Goal: Transaction & Acquisition: Purchase product/service

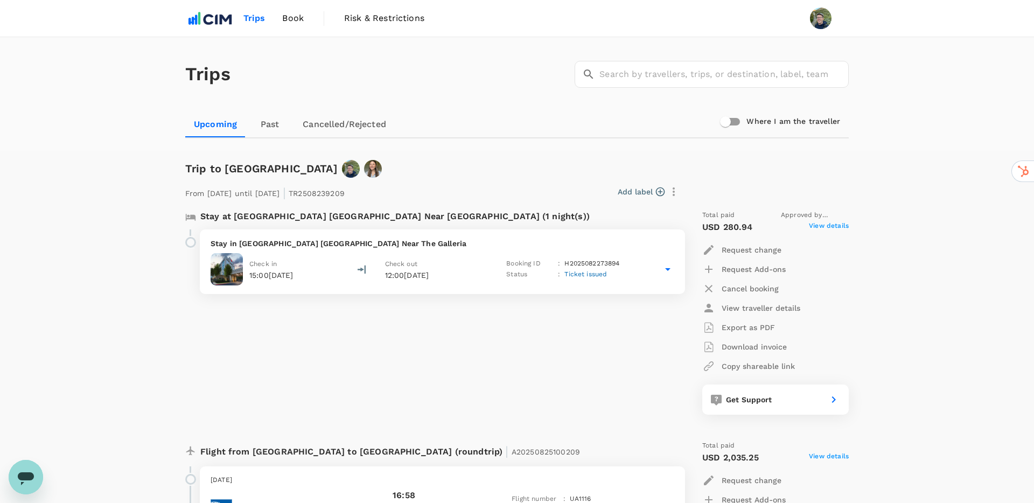
click at [485, 90] on div "Trips ​ ​" at bounding box center [515, 72] width 668 height 79
click at [287, 22] on span "Book" at bounding box center [293, 18] width 22 height 13
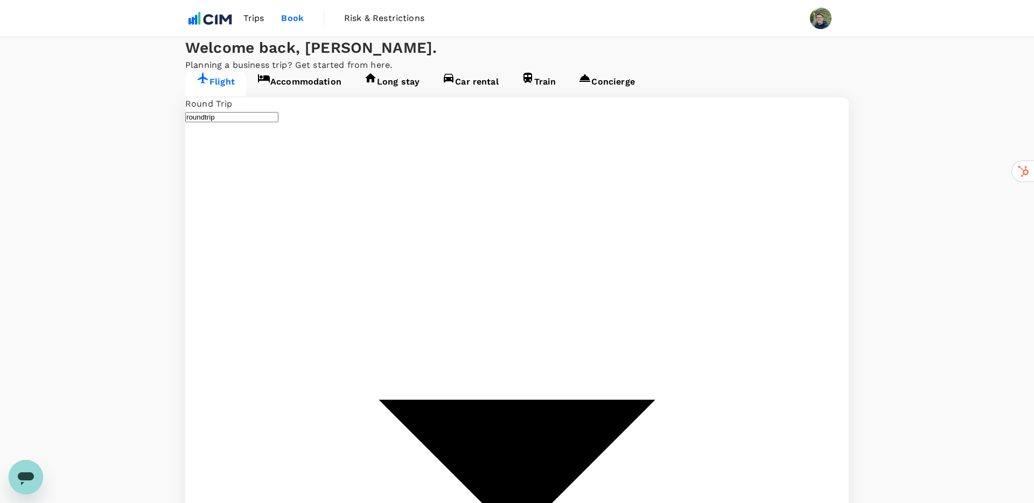
type input "Denver Intl (DEN)"
type input "[GEOGRAPHIC_DATA], [GEOGRAPHIC_DATA] (any)"
type input "Denver Intl (DEN)"
type input "[GEOGRAPHIC_DATA], [GEOGRAPHIC_DATA] (any)"
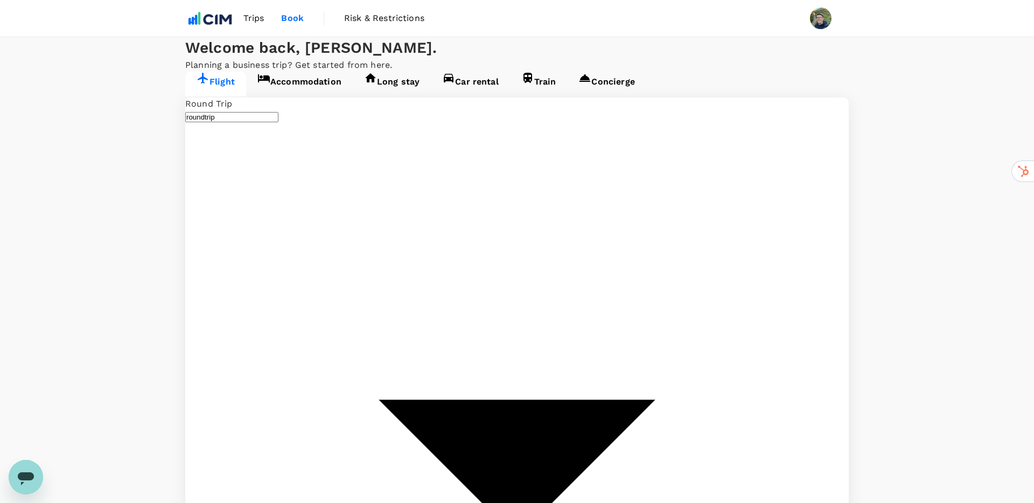
type input "Denver Intl (DEN)"
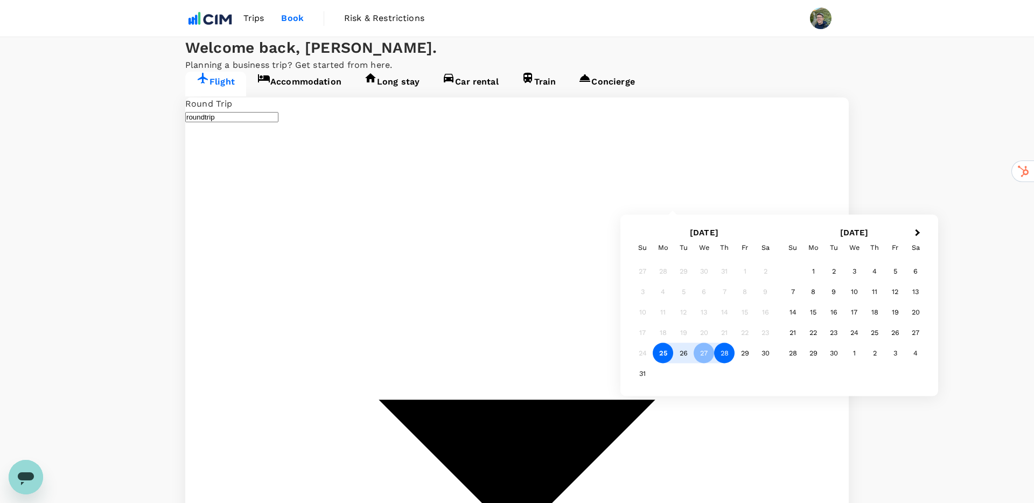
type input "[PERSON_NAME] [PERSON_NAME] Intl (CLT)"
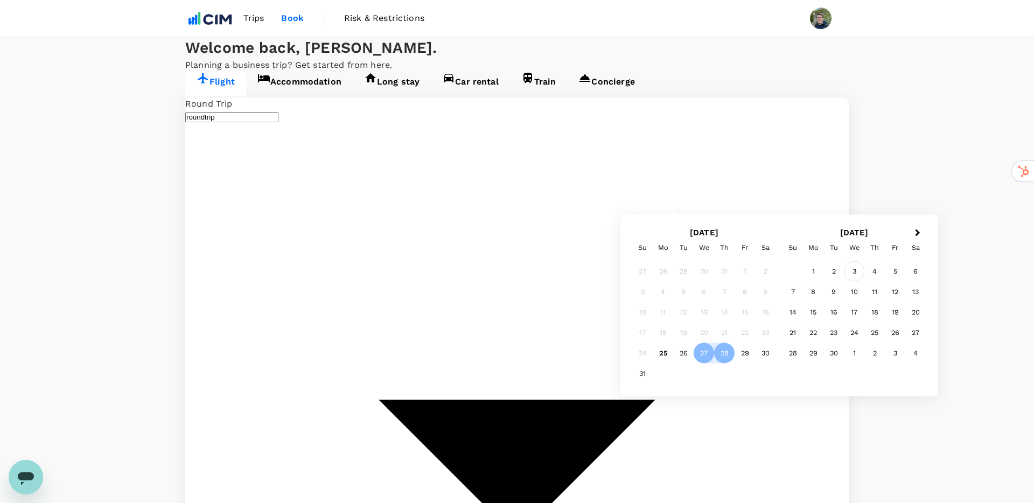
click at [857, 273] on div "3" at bounding box center [854, 271] width 20 height 20
type input "oneway"
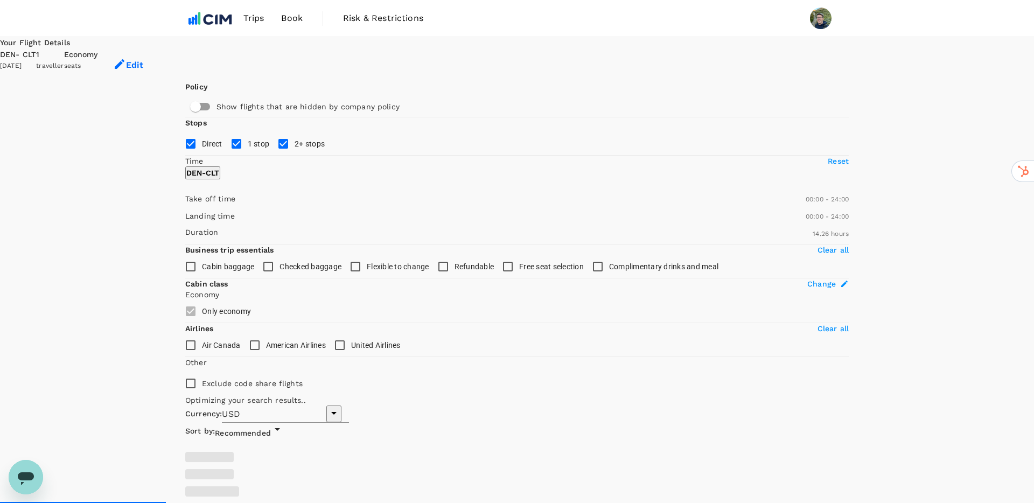
type input "991"
click at [272, 155] on input "2+ stops" at bounding box center [283, 144] width 23 height 23
checkbox input "false"
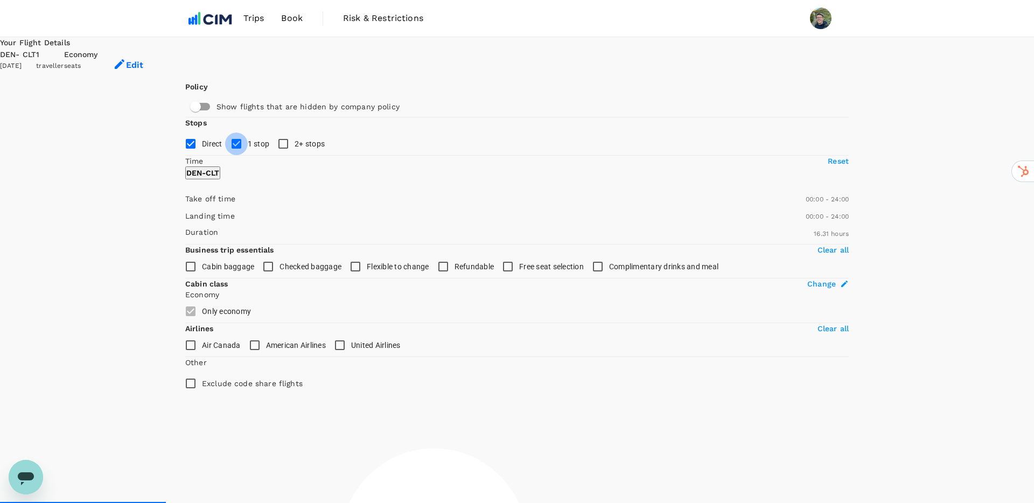
click at [225, 155] on input "1 stop" at bounding box center [236, 144] width 23 height 23
checkbox input "false"
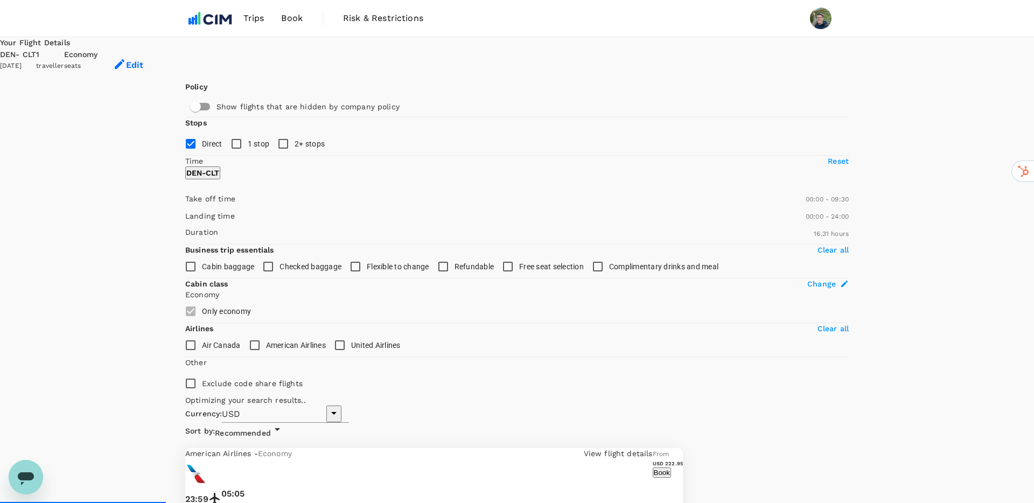
type input "540"
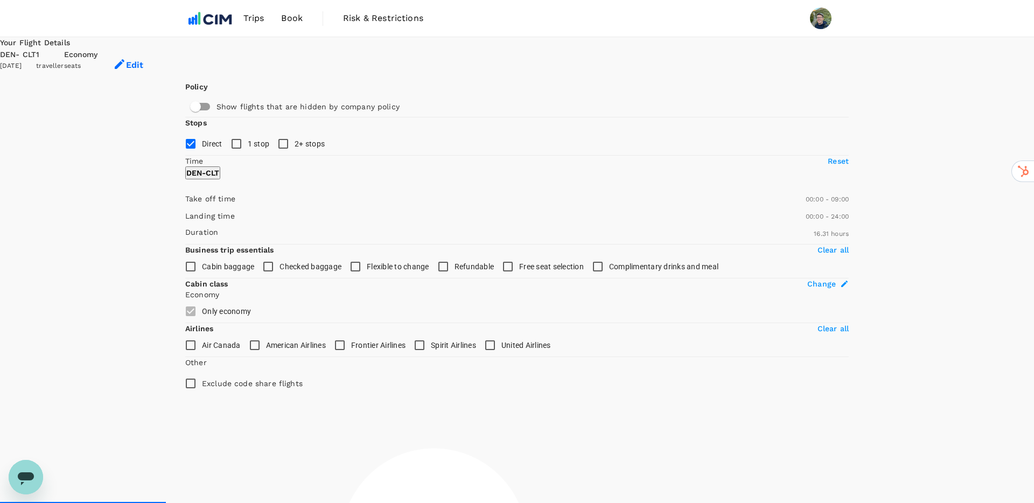
drag, startPoint x: 349, startPoint y: 322, endPoint x: 248, endPoint y: 319, distance: 100.2
click at [185, 205] on span at bounding box center [185, 205] width 0 height 0
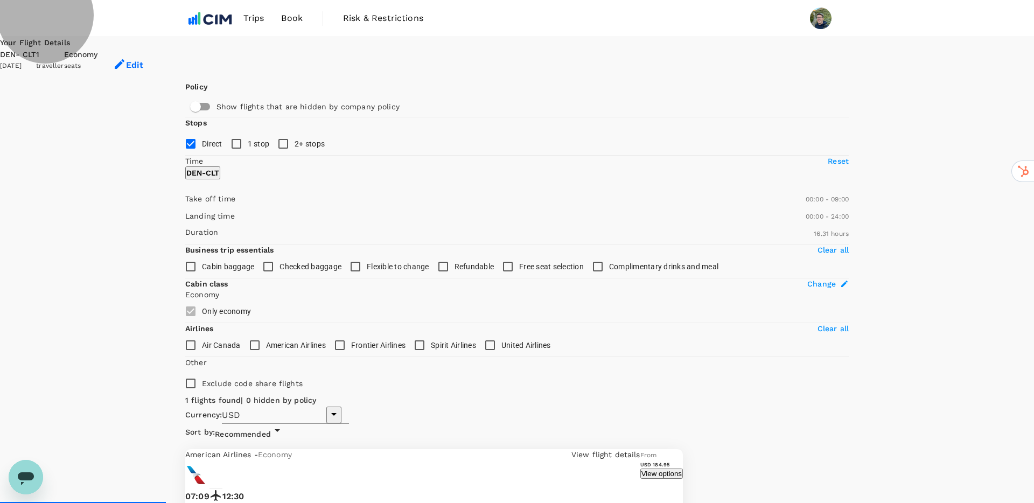
click at [683, 469] on button "View options" at bounding box center [662, 474] width 43 height 10
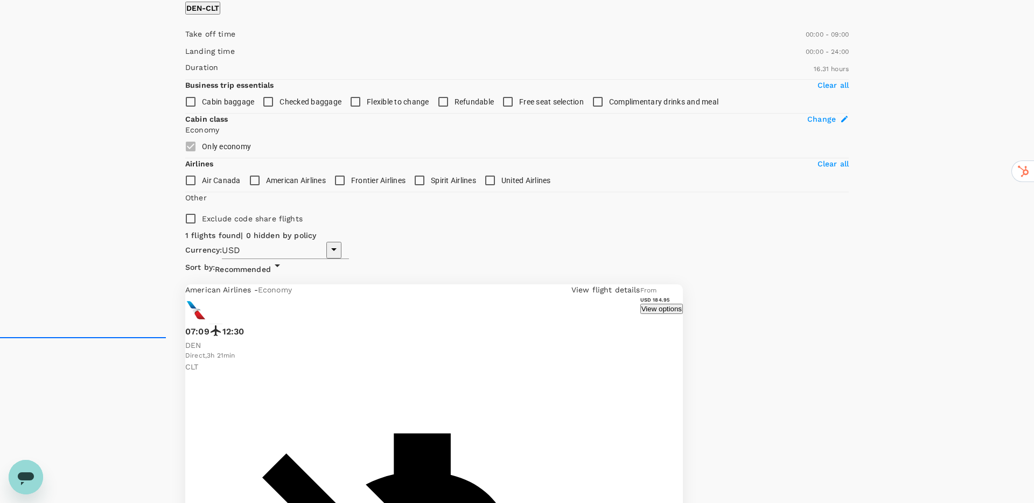
scroll to position [164, 0]
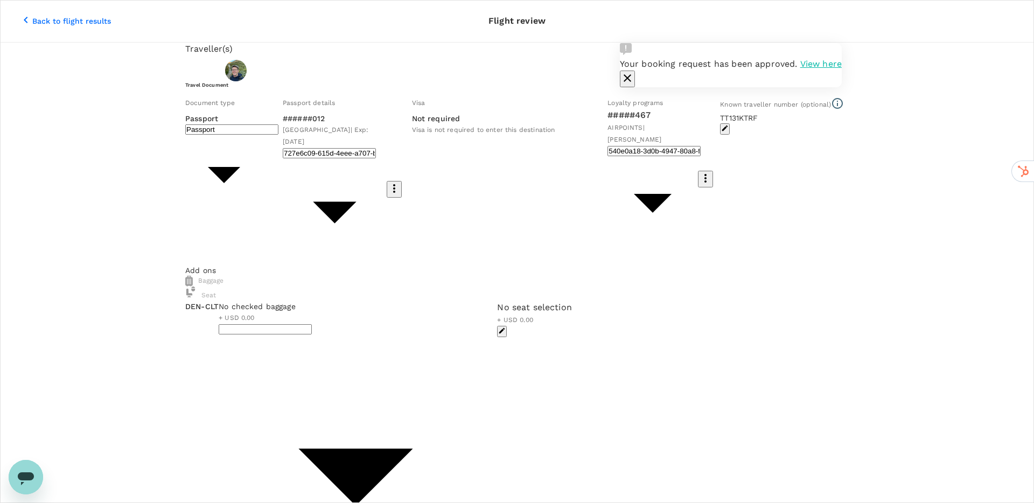
type input "Id card"
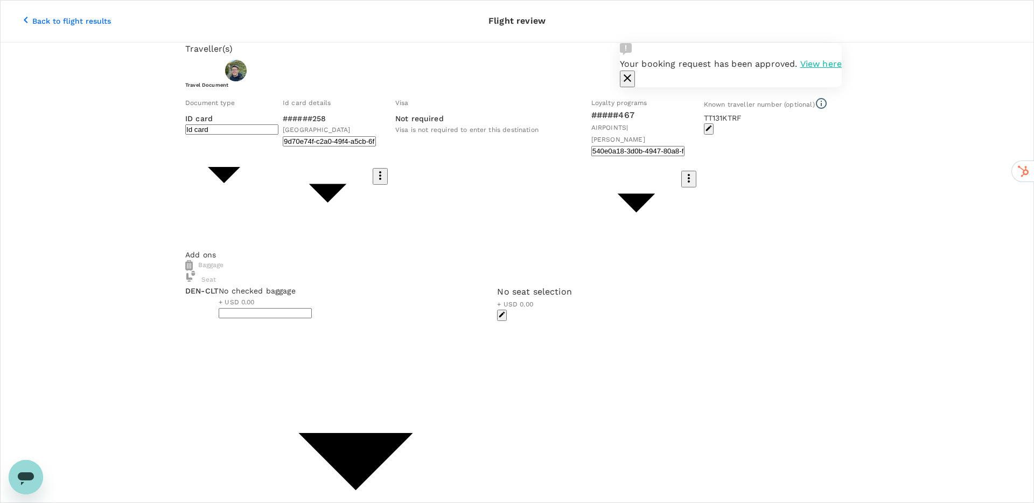
click at [391, 203] on div "Visa Not required Visa is not required to enter this destination" at bounding box center [489, 171] width 196 height 156
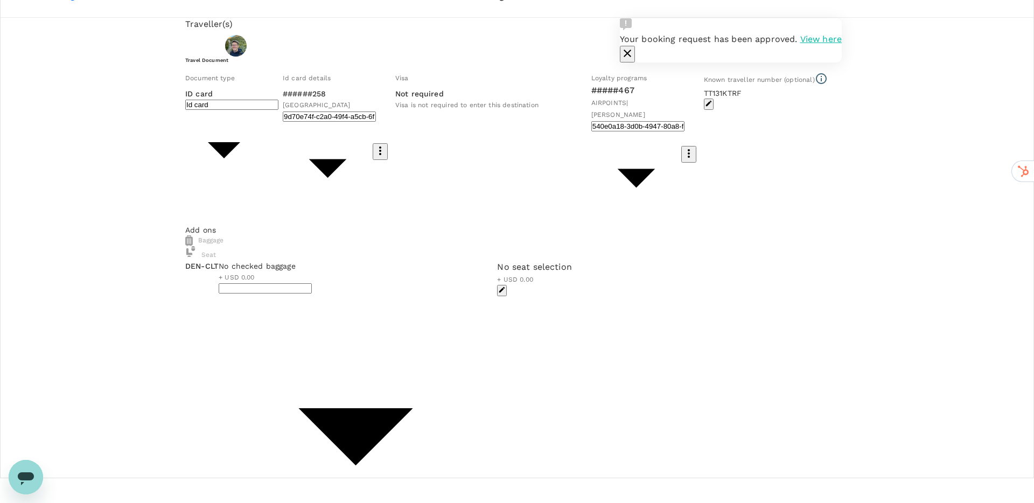
scroll to position [29, 0]
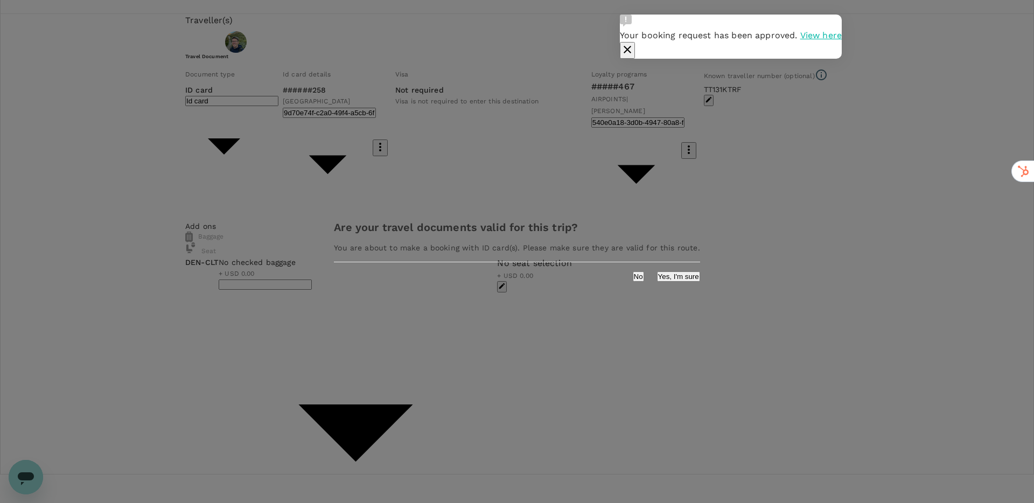
click at [657, 281] on button "Yes, I'm sure" at bounding box center [678, 277] width 43 height 10
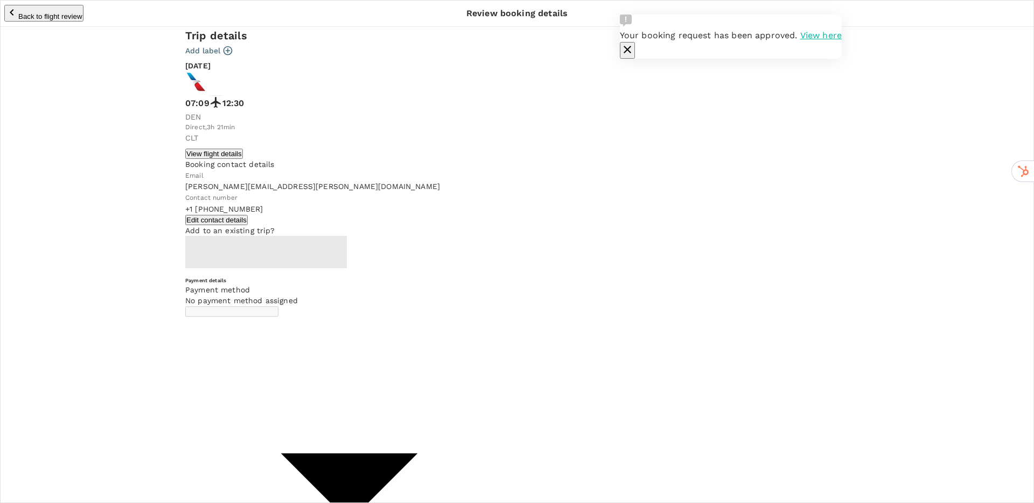
type input "9dfcc7e3-4574-40cb-ab41-b923be5afe21"
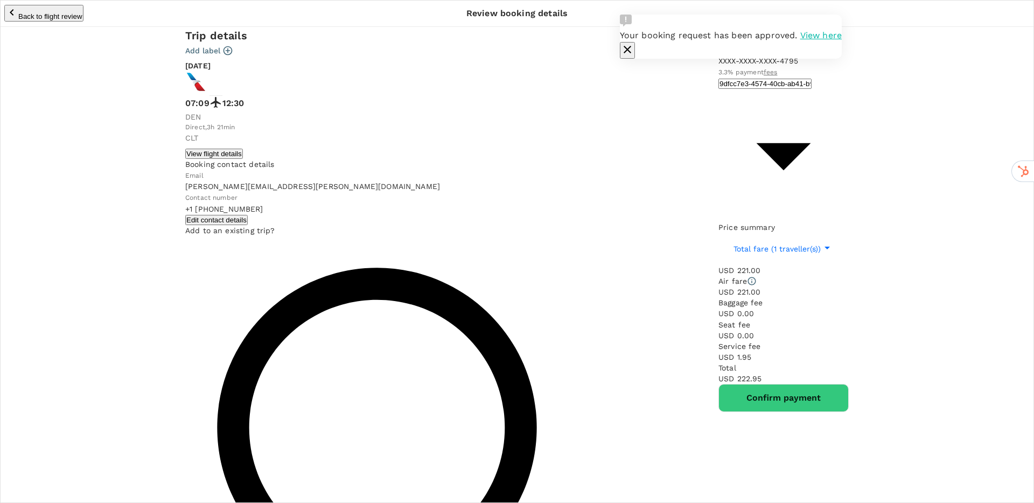
click at [634, 43] on icon "button" at bounding box center [627, 49] width 13 height 13
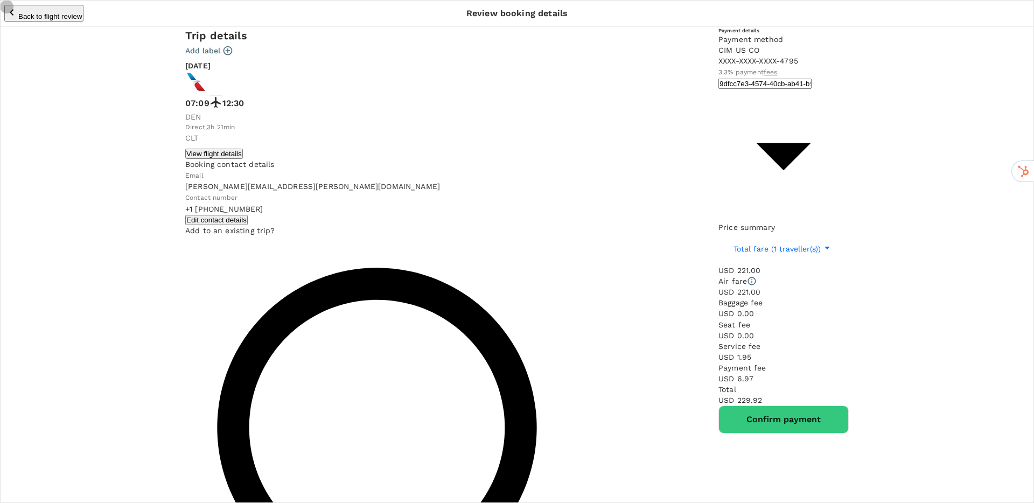
click at [240, 280] on input "radio" at bounding box center [517, 251] width 1034 height 503
radio input "true"
radio input "false"
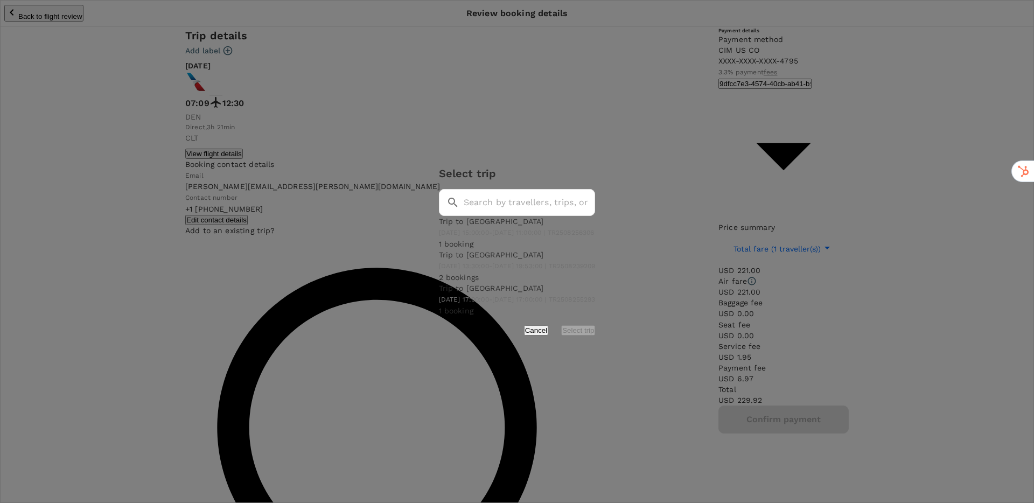
click at [463, 229] on span "[DATE] 15:00:00 - [DATE] 11:00:00 | TR2508256306" at bounding box center [517, 233] width 156 height 8
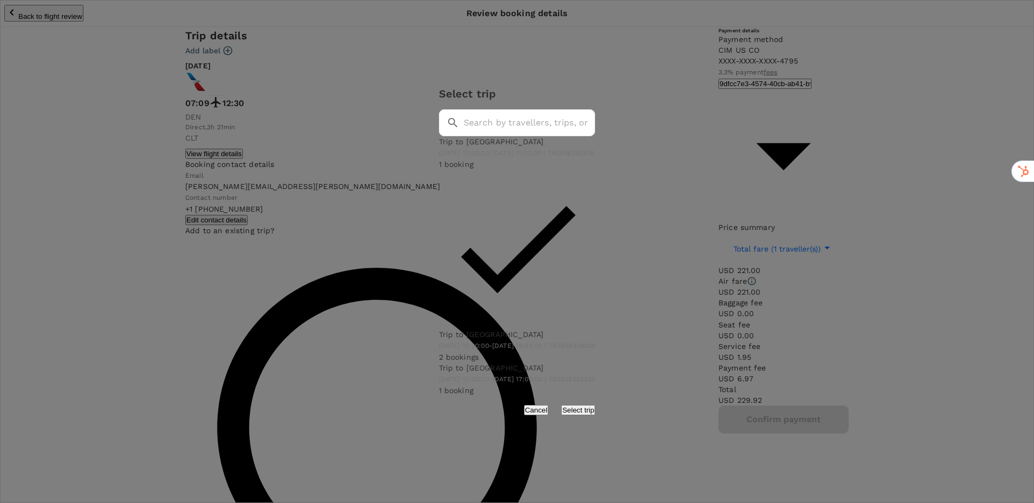
click at [595, 405] on button "Select trip" at bounding box center [578, 410] width 34 height 10
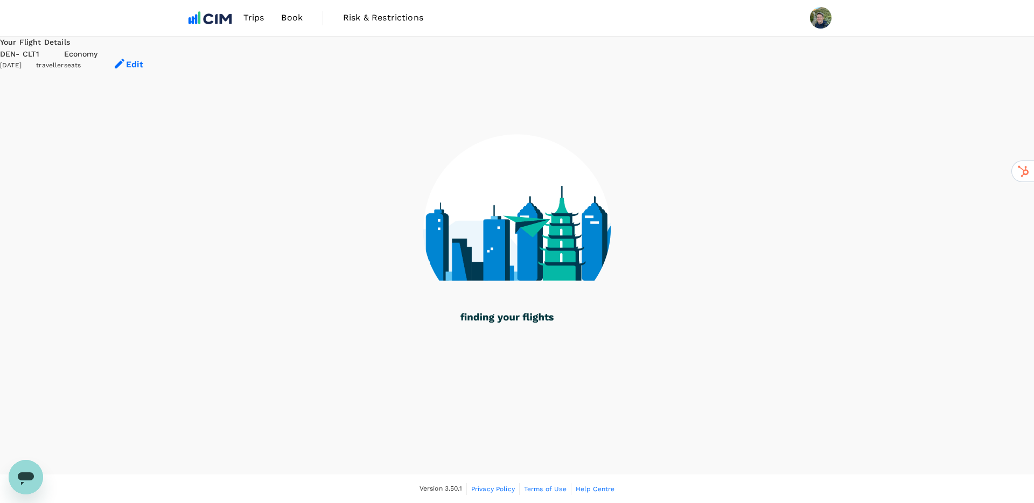
click at [158, 55] on button "Edit" at bounding box center [128, 64] width 60 height 32
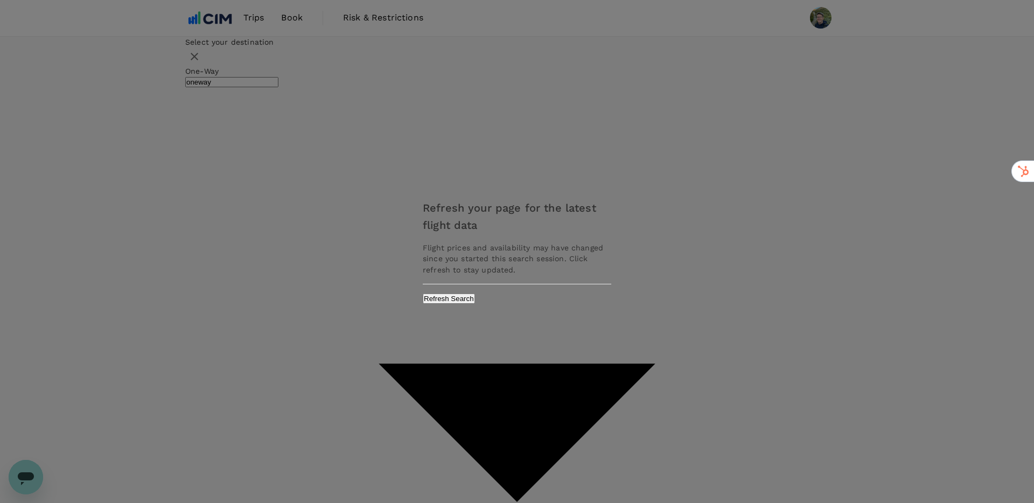
type input "[GEOGRAPHIC_DATA], [GEOGRAPHIC_DATA] (any)"
type input "Denver Intl (DEN)"
click at [475, 300] on button "Refresh Search" at bounding box center [449, 299] width 52 height 10
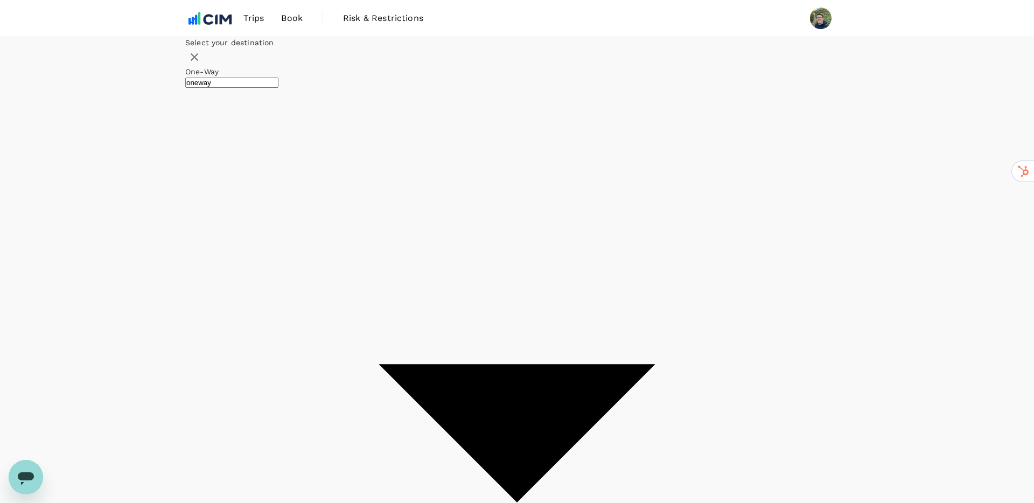
type input "Denver Intl (DEN)"
type input "[PERSON_NAME] [PERSON_NAME] Intl (CLT)"
type input "Denver Intl (DEN)"
type input "[PERSON_NAME] [PERSON_NAME] Intl (CLT)"
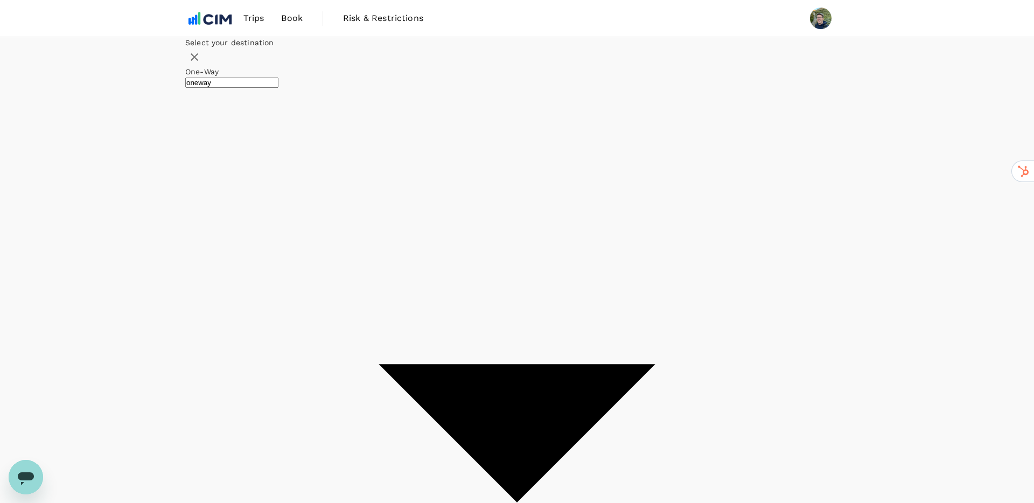
type input "roundtrip"
click at [437, 172] on div "7" at bounding box center [427, 162] width 20 height 20
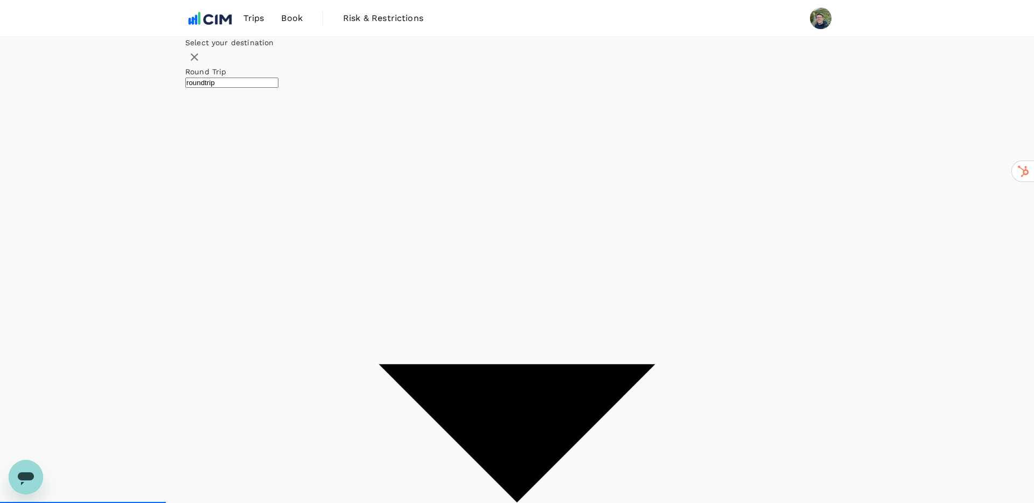
checkbox input "false"
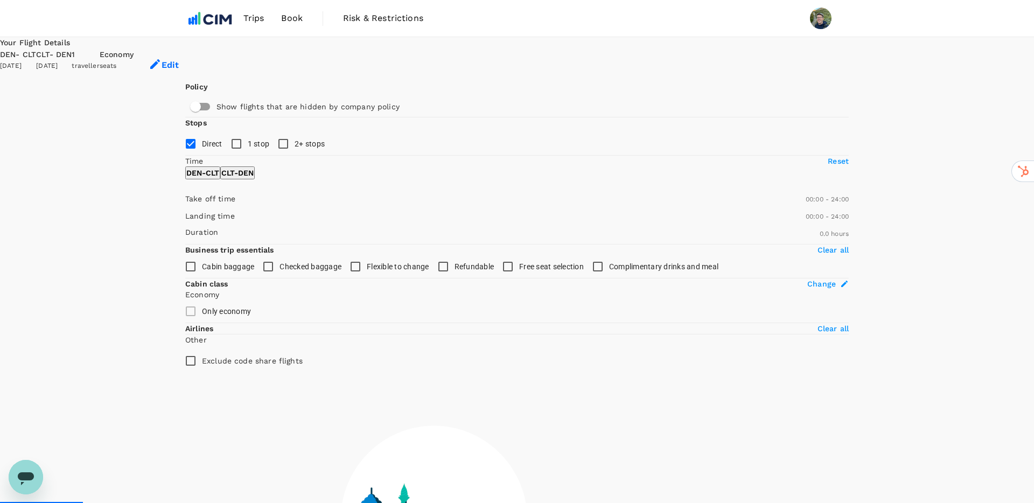
type input "387"
checkbox input "true"
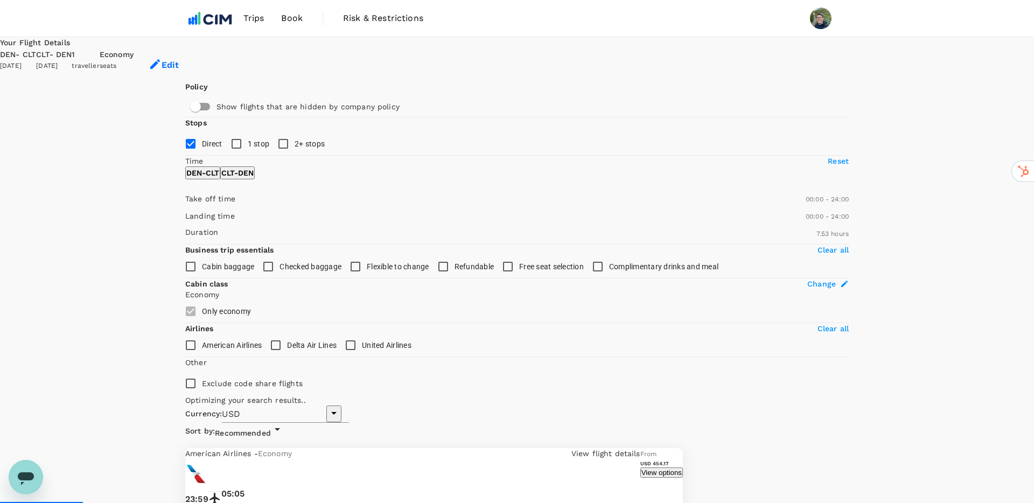
type input "1594"
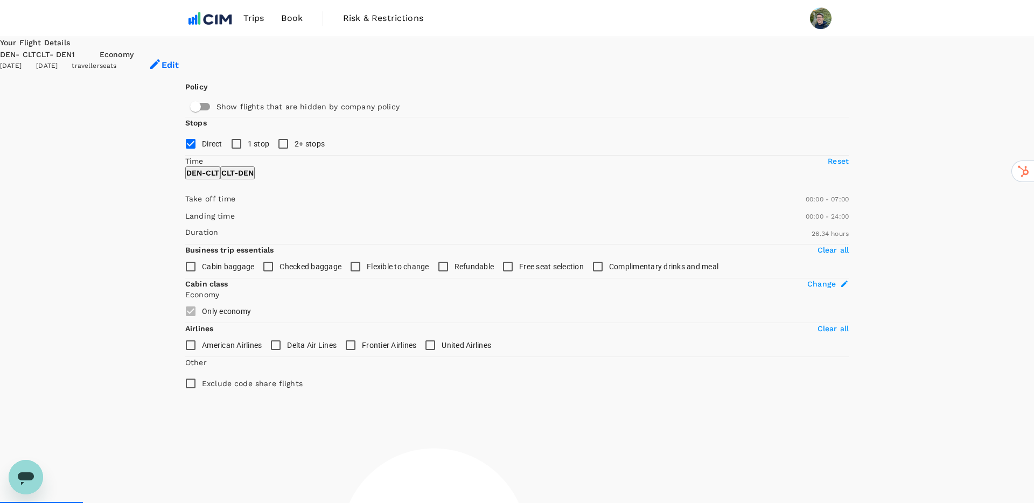
type input "450"
drag, startPoint x: 351, startPoint y: 317, endPoint x: 239, endPoint y: 313, distance: 112.1
click at [185, 205] on span at bounding box center [185, 205] width 0 height 0
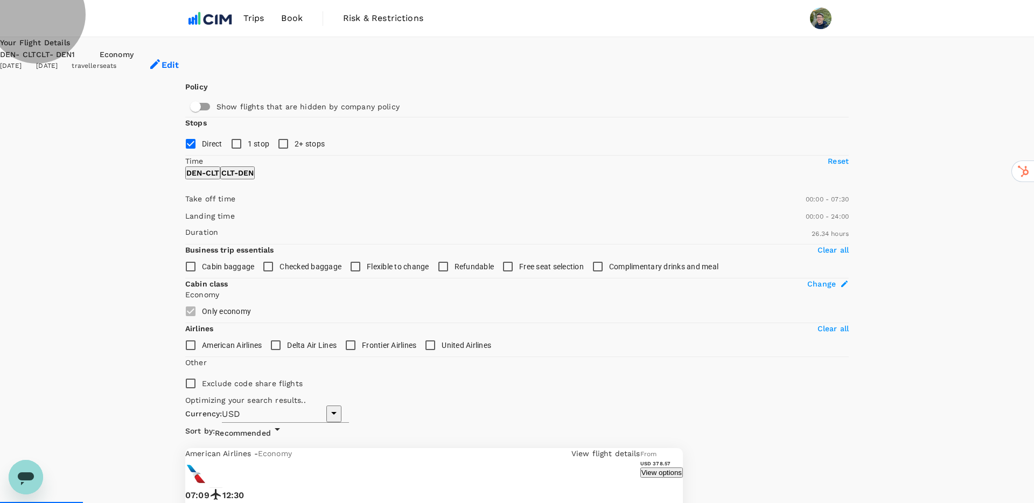
click at [254, 178] on p "CLT - DEN" at bounding box center [237, 173] width 32 height 11
type input "840"
drag, startPoint x: 187, startPoint y: 320, endPoint x: 283, endPoint y: 335, distance: 96.5
click at [283, 244] on div "Take off time 14:00 - 24:00 Landing time 00:00 - 24:00 Duration 28.22 hours" at bounding box center [515, 216] width 668 height 56
click at [683, 468] on button "View options" at bounding box center [662, 473] width 43 height 10
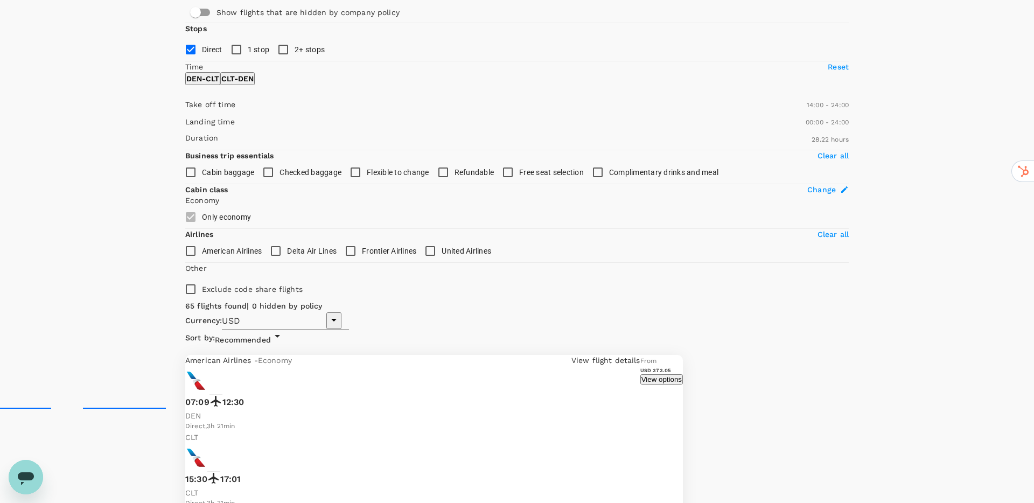
scroll to position [92, 0]
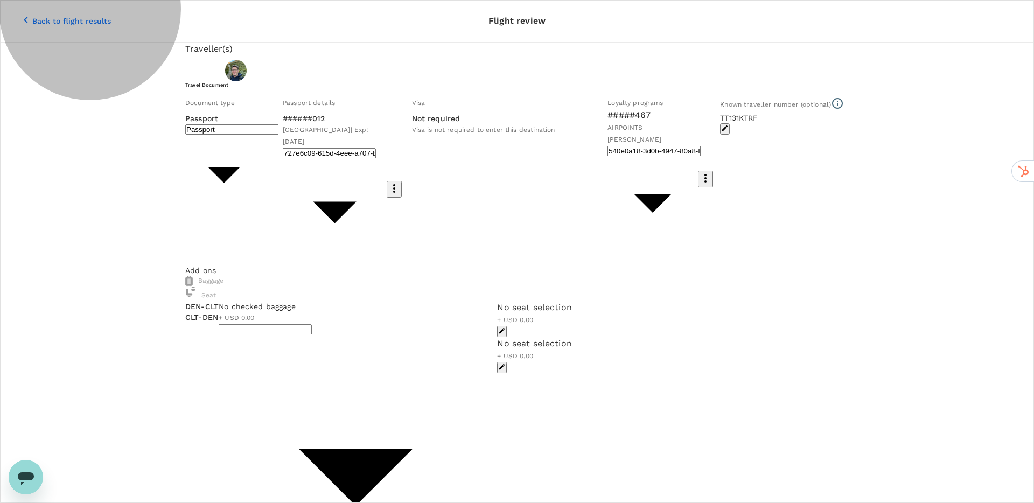
type input "Id card"
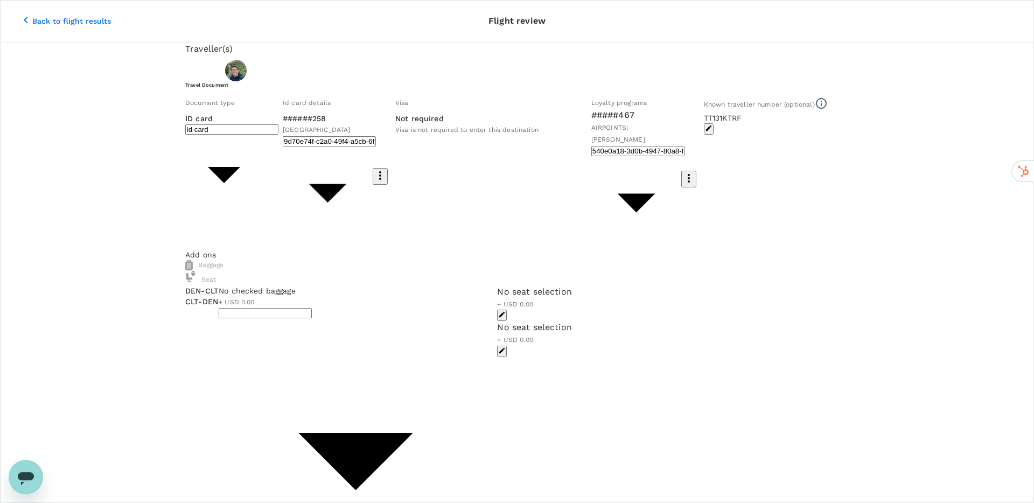
click at [448, 249] on div "Document type ID card Id card ​ Id card details ######258 United States 9d70e74…" at bounding box center [515, 171] width 668 height 156
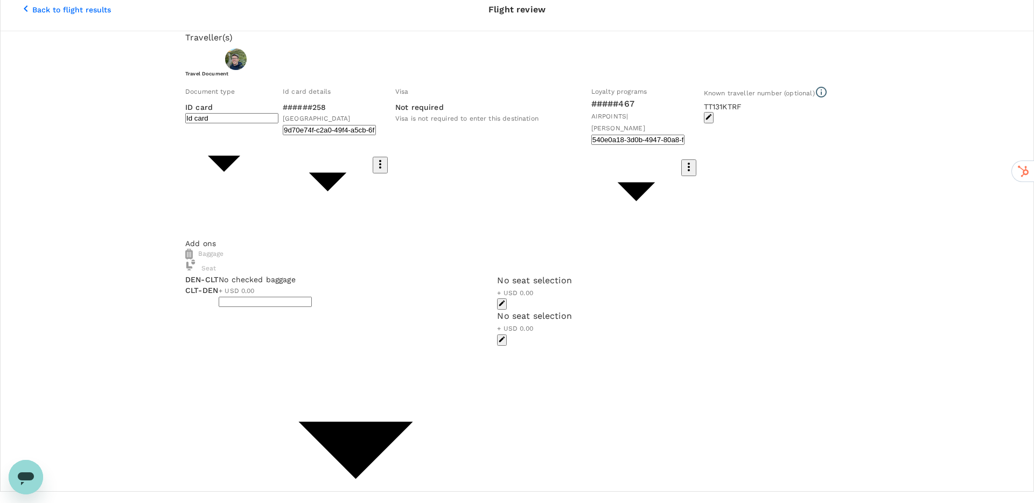
scroll to position [44, 0]
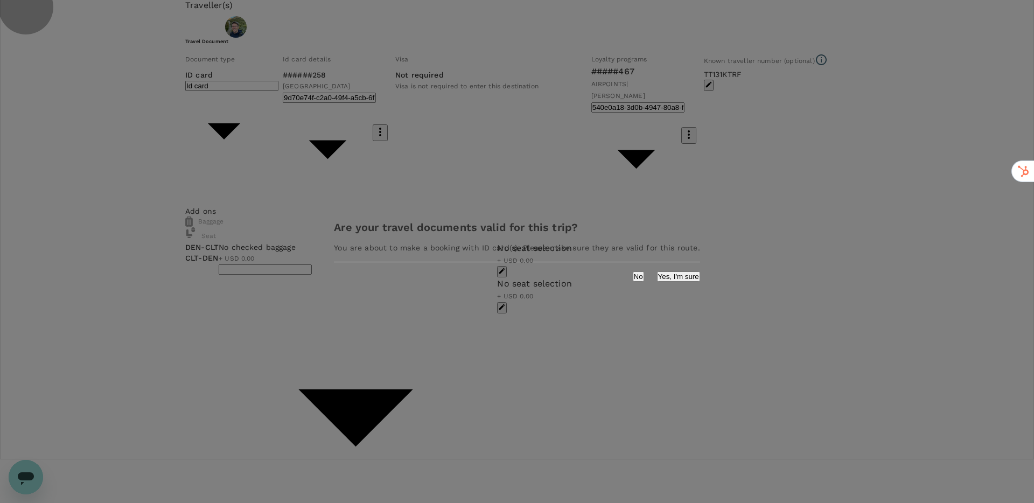
click at [657, 282] on button "Yes, I'm sure" at bounding box center [678, 277] width 43 height 10
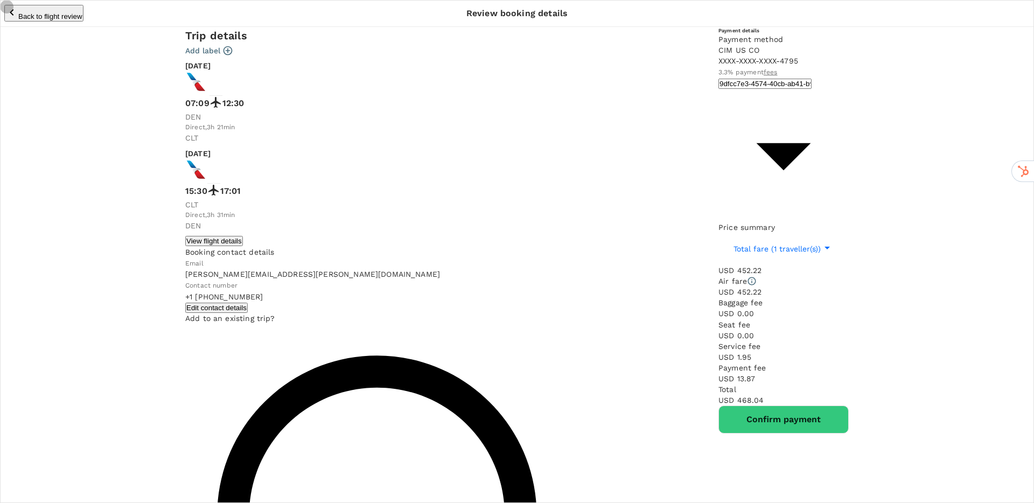
click at [237, 330] on input "radio" at bounding box center [517, 251] width 1034 height 503
radio input "true"
radio input "false"
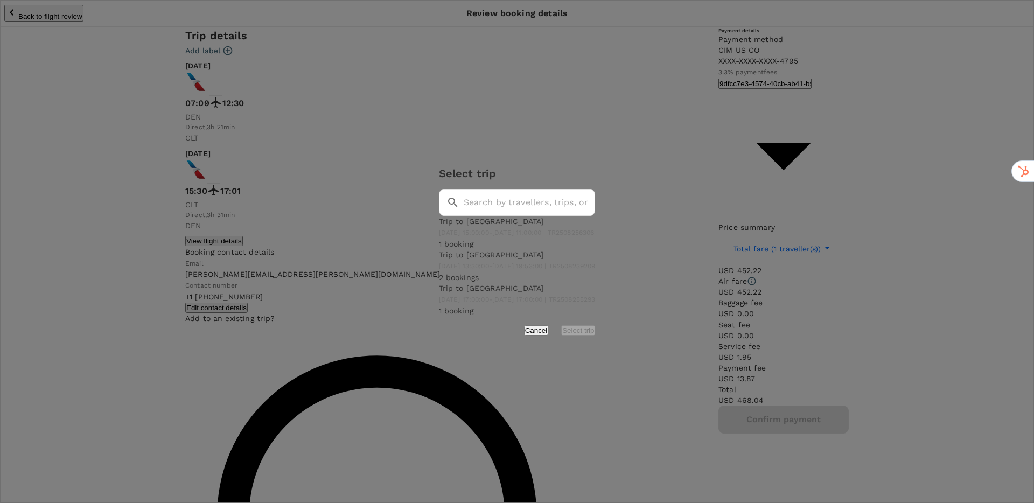
click at [512, 229] on span "[DATE] 15:00:00 - [DATE] 11:00:00 | TR2508256306" at bounding box center [517, 233] width 156 height 8
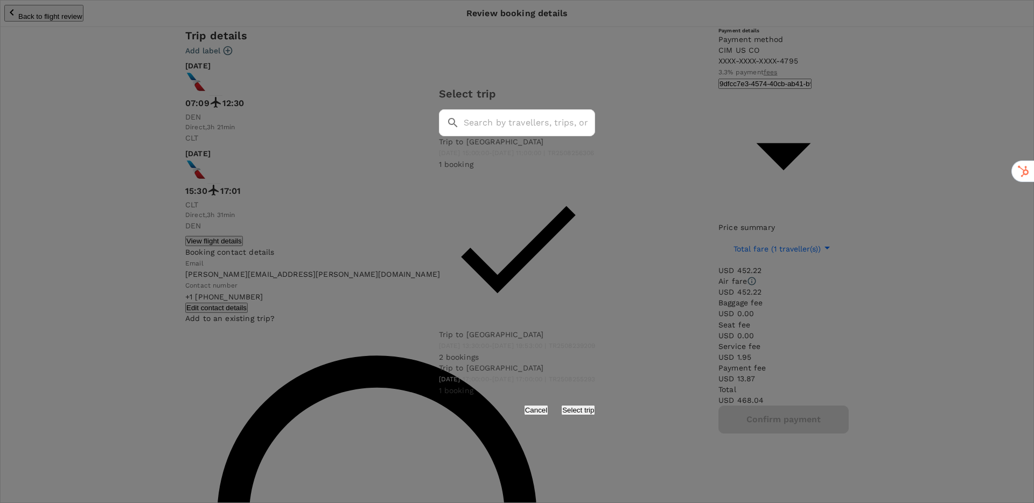
click at [595, 405] on button "Select trip" at bounding box center [578, 410] width 34 height 10
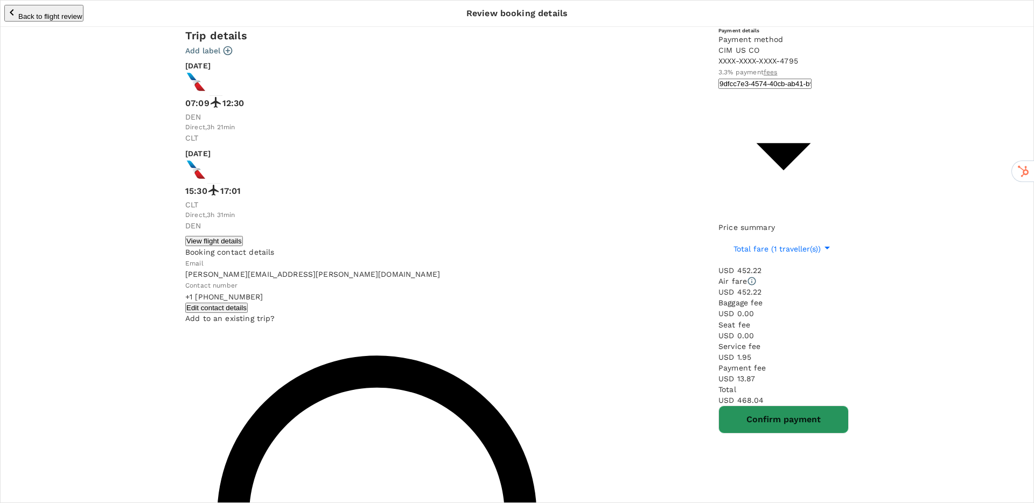
click at [719, 406] on button "Confirm payment" at bounding box center [784, 420] width 130 height 28
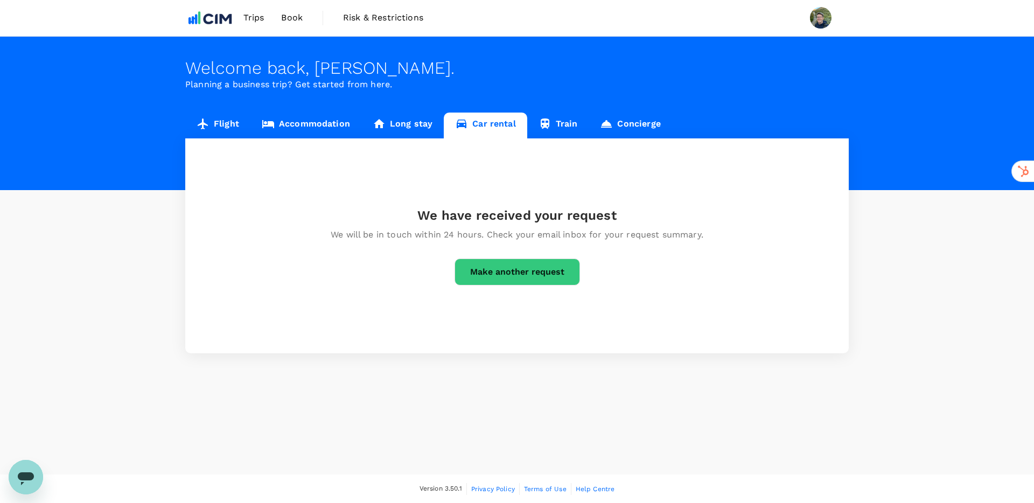
click at [260, 18] on span "Trips" at bounding box center [254, 17] width 21 height 13
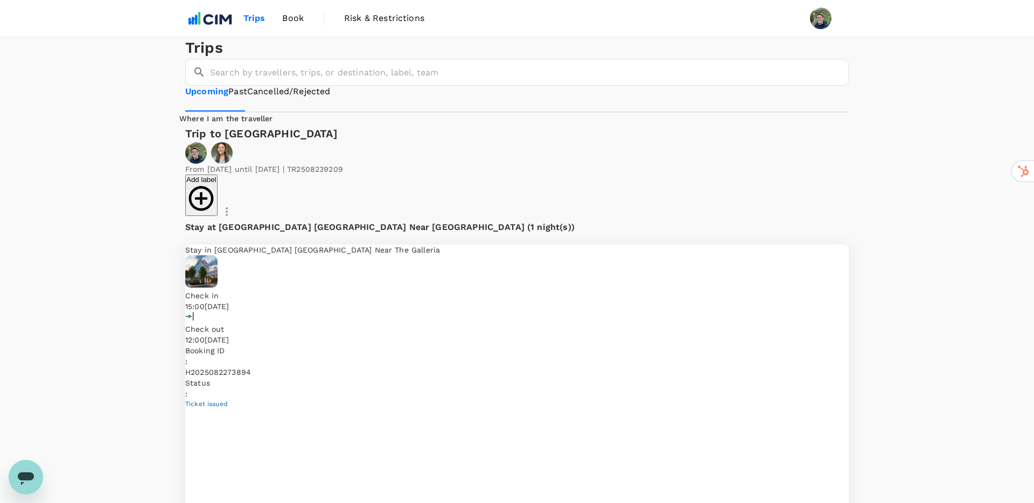
click at [290, 19] on span "Book" at bounding box center [293, 18] width 22 height 13
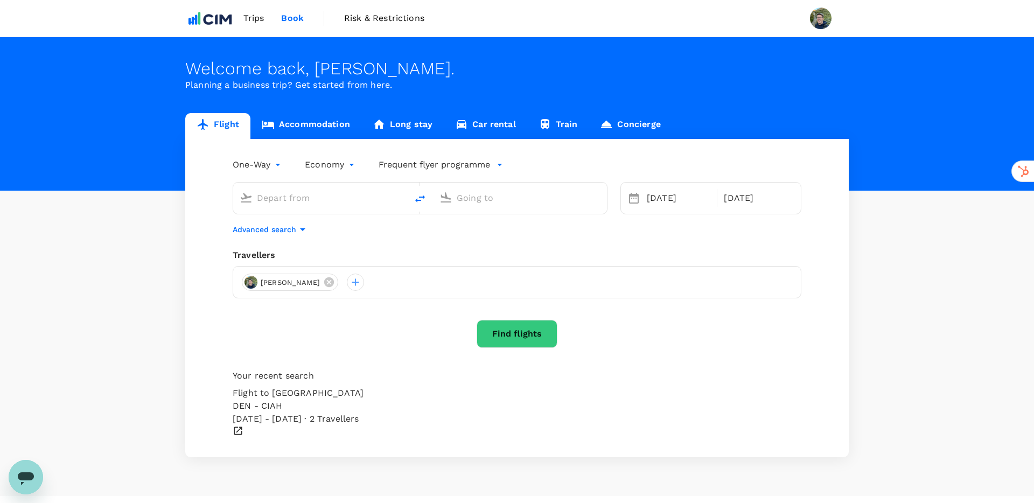
type input "oneway"
type input "Denver Intl (DEN)"
type input "[PERSON_NAME] [PERSON_NAME] Intl (CLT)"
type input "Denver Intl (DEN)"
type input "[PERSON_NAME] [PERSON_NAME] Intl (CLT)"
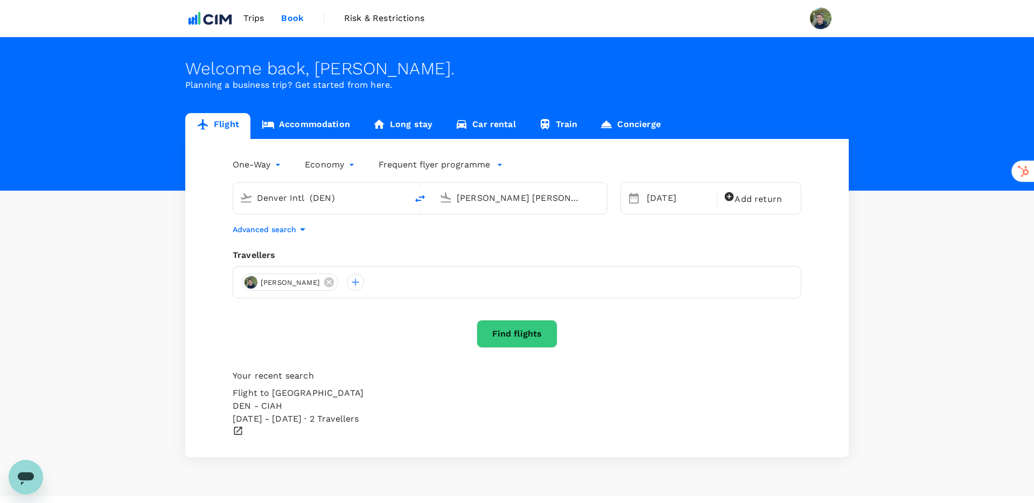
click at [344, 200] on input "Denver Intl (DEN)" at bounding box center [321, 198] width 128 height 17
click at [424, 198] on icon "delete" at bounding box center [420, 198] width 13 height 13
type input "[PERSON_NAME] [PERSON_NAME] Intl (CLT)"
type input "Denver Intl (DEN)"
click at [316, 198] on input "[PERSON_NAME] [PERSON_NAME] Intl (CLT)" at bounding box center [321, 198] width 128 height 17
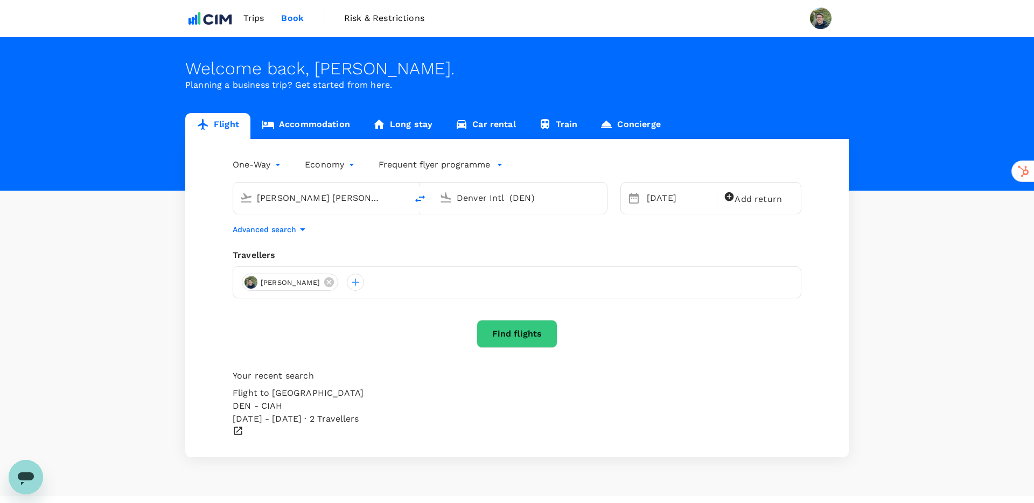
click at [316, 198] on input "[PERSON_NAME] [PERSON_NAME] Intl (CLT)" at bounding box center [321, 198] width 128 height 17
click at [315, 220] on p "Greensboro, United States" at bounding box center [334, 214] width 237 height 11
type input "[GEOGRAPHIC_DATA], [GEOGRAPHIC_DATA] (any)"
click at [659, 197] on div "[DATE]" at bounding box center [679, 198] width 72 height 22
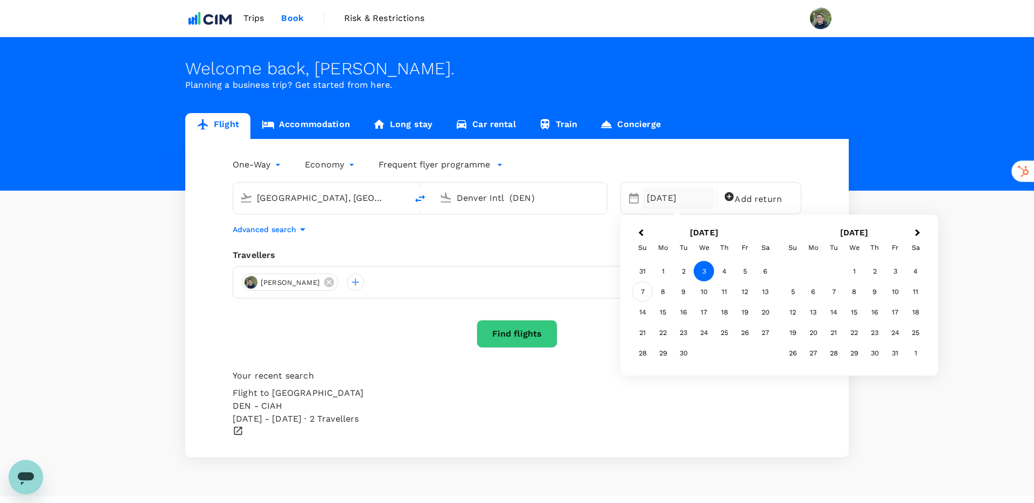
click at [649, 296] on div "7" at bounding box center [643, 292] width 20 height 20
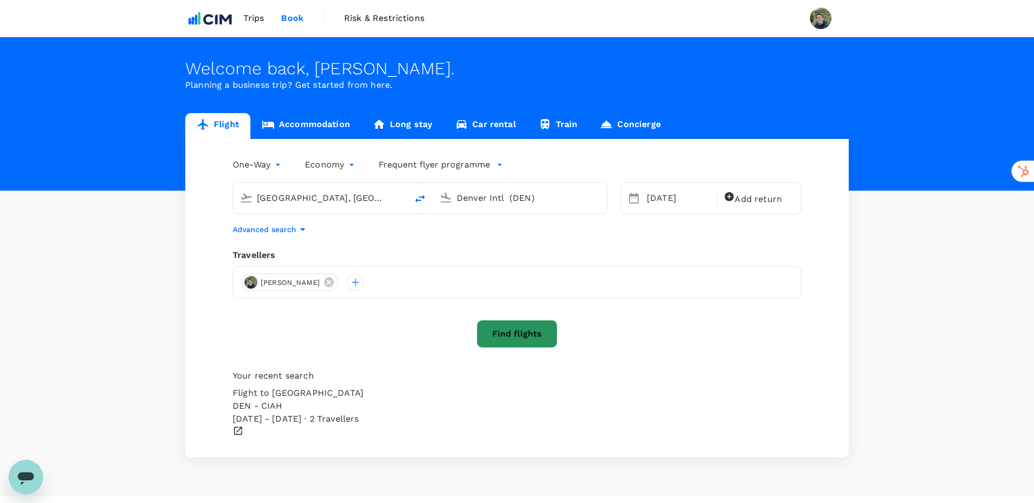
click at [524, 342] on button "Find flights" at bounding box center [517, 334] width 81 height 28
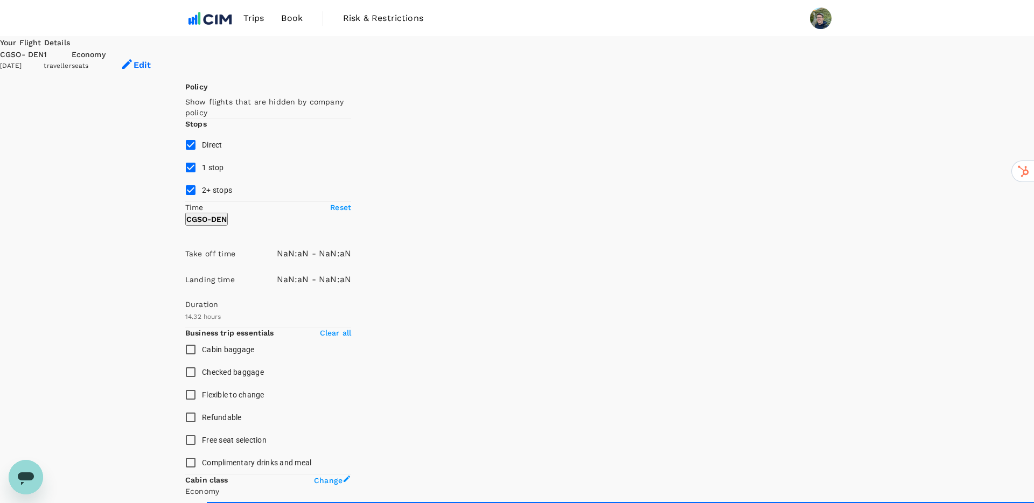
type input "USD"
type input "1440"
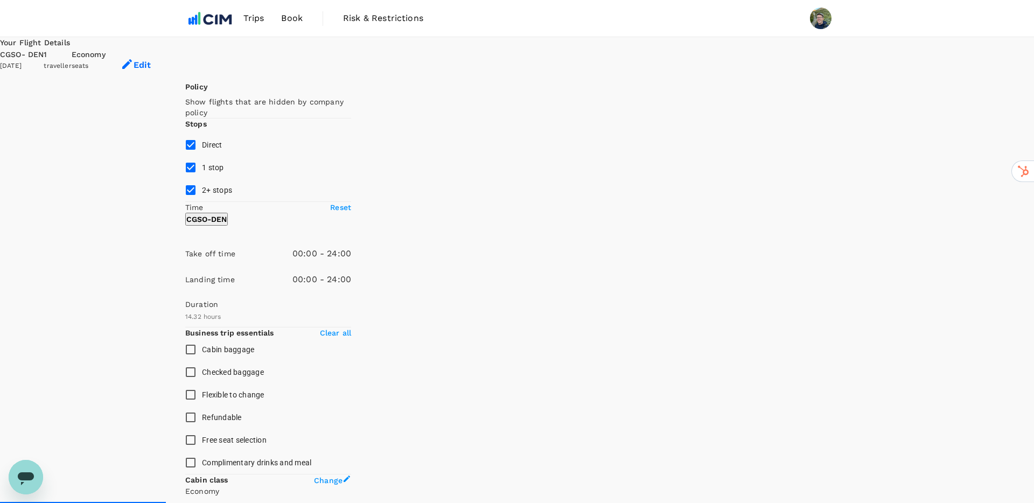
click at [193, 202] on input "2+ stops" at bounding box center [190, 190] width 23 height 23
checkbox input "false"
click at [192, 179] on input "1 stop" at bounding box center [190, 167] width 23 height 23
click at [191, 179] on input "1 stop" at bounding box center [190, 167] width 23 height 23
checkbox input "true"
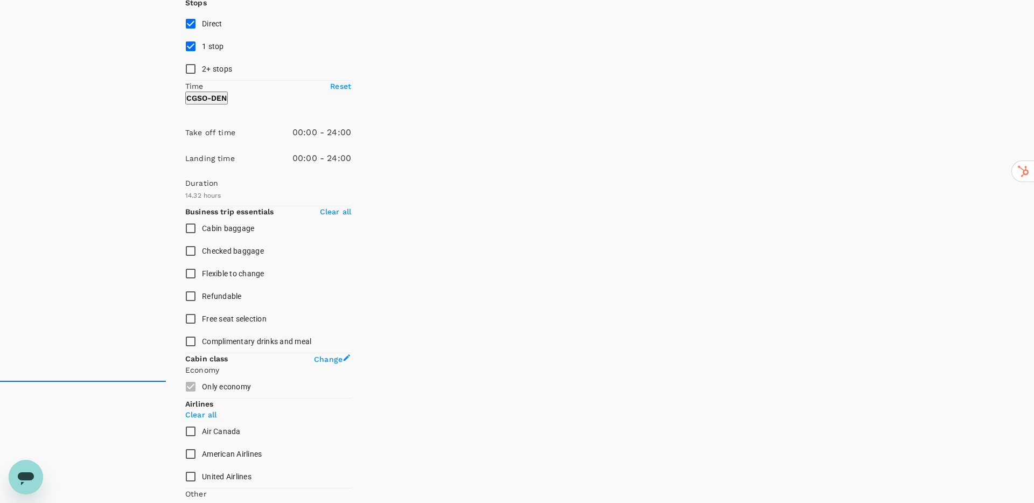
scroll to position [126, 0]
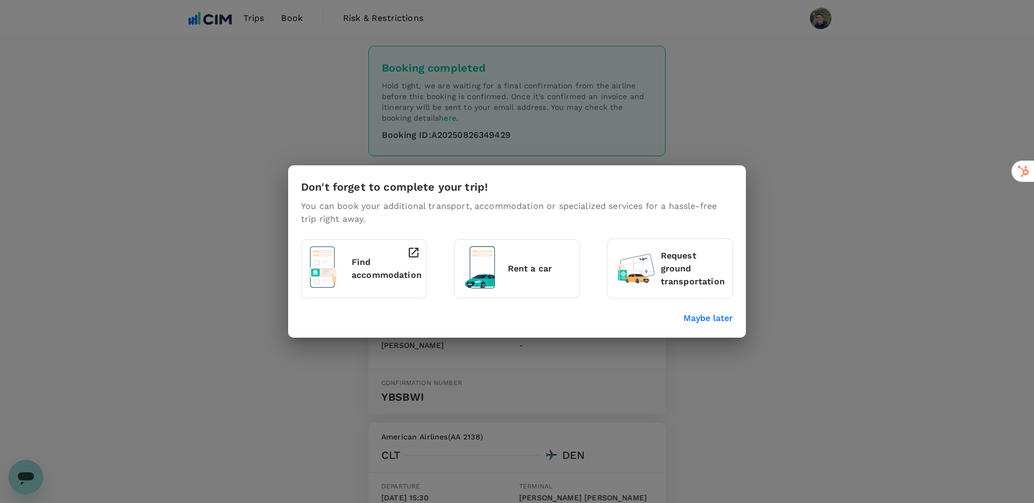
click at [710, 319] on p "Maybe later" at bounding box center [709, 318] width 50 height 13
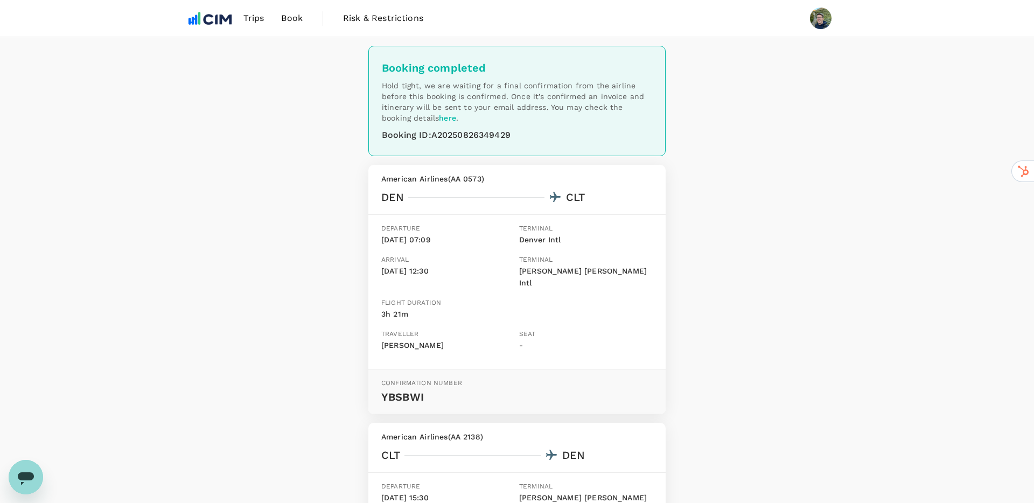
click at [670, 241] on div "Booking completed Hold tight, we are waiting for a final confirmation from the …" at bounding box center [517, 382] width 323 height 690
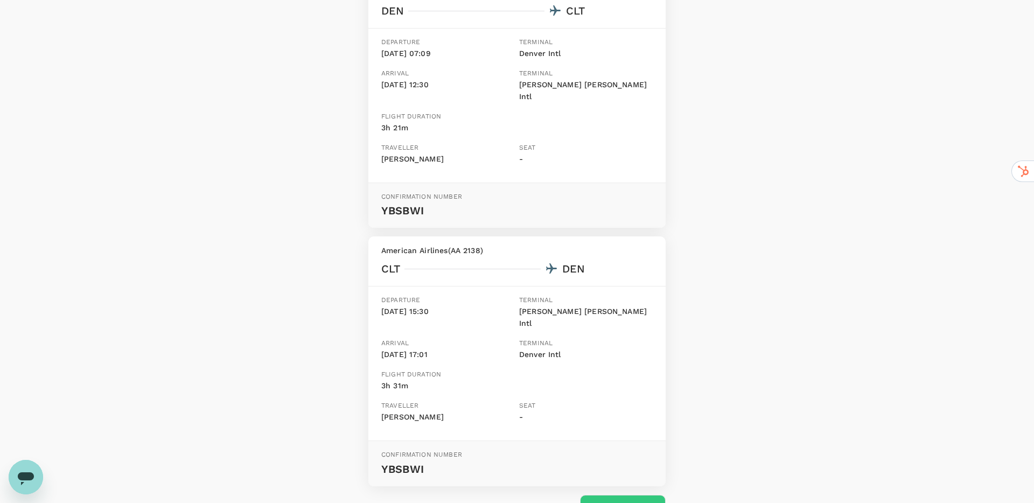
scroll to position [246, 0]
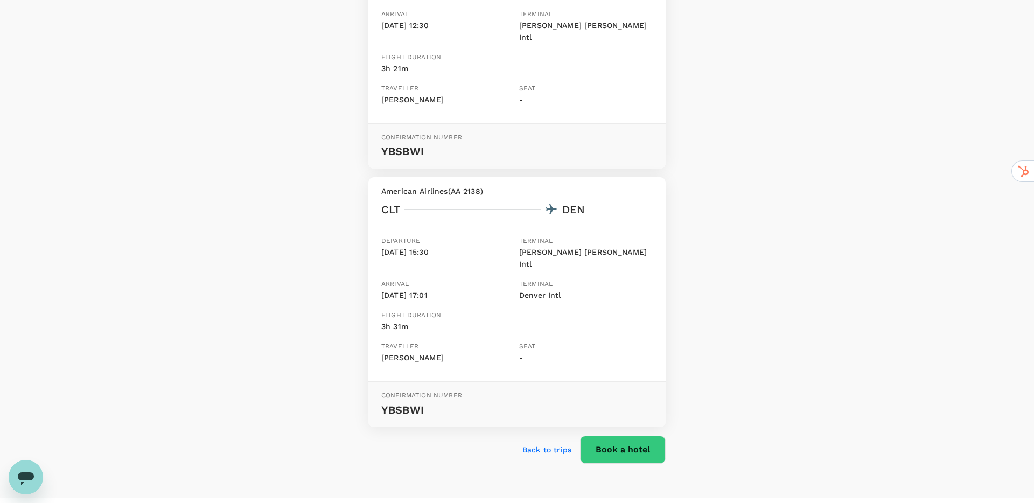
click at [560, 444] on p "Back to trips" at bounding box center [547, 449] width 49 height 11
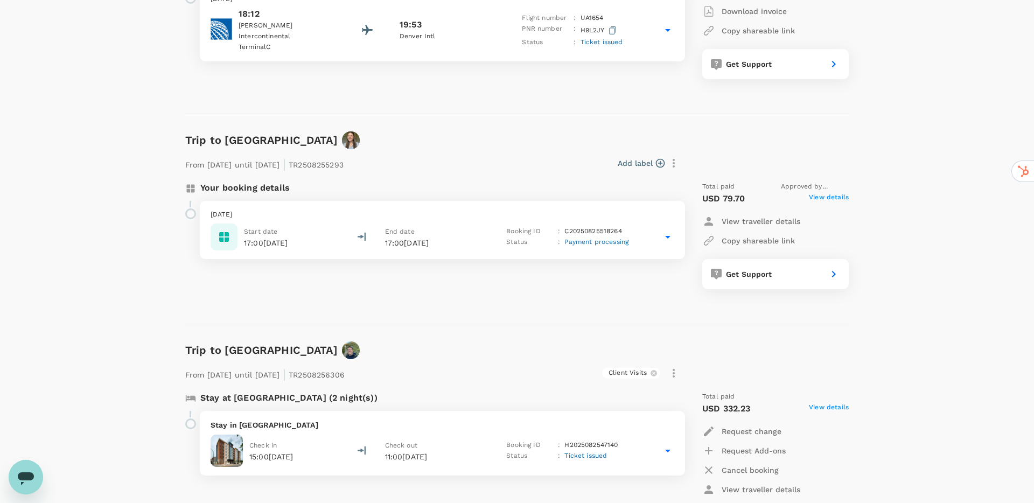
scroll to position [569, 0]
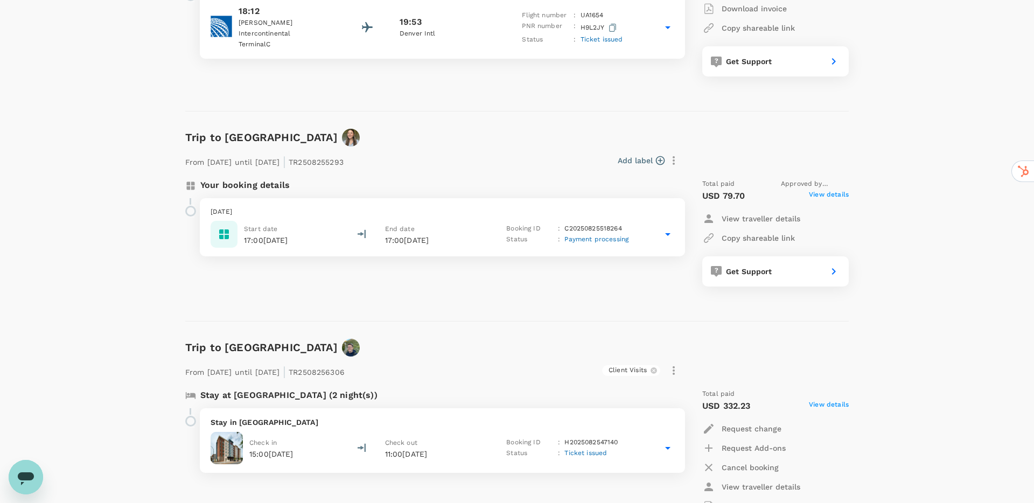
click at [520, 287] on div "Your booking details Wednesday, 27 Aug 2025 Start date 17:00, 27 Aug 2025 End d…" at bounding box center [429, 232] width 504 height 125
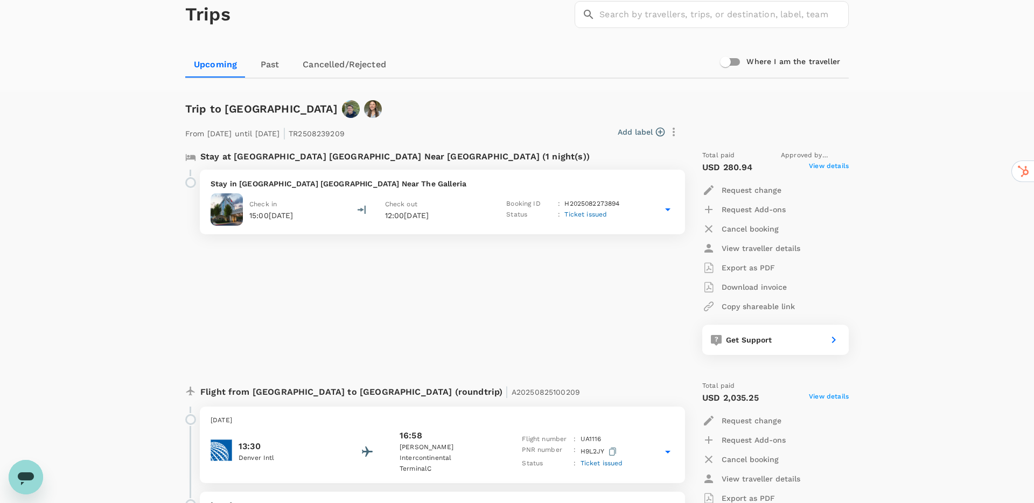
scroll to position [59, 0]
click at [648, 133] on button "Add label" at bounding box center [641, 132] width 47 height 11
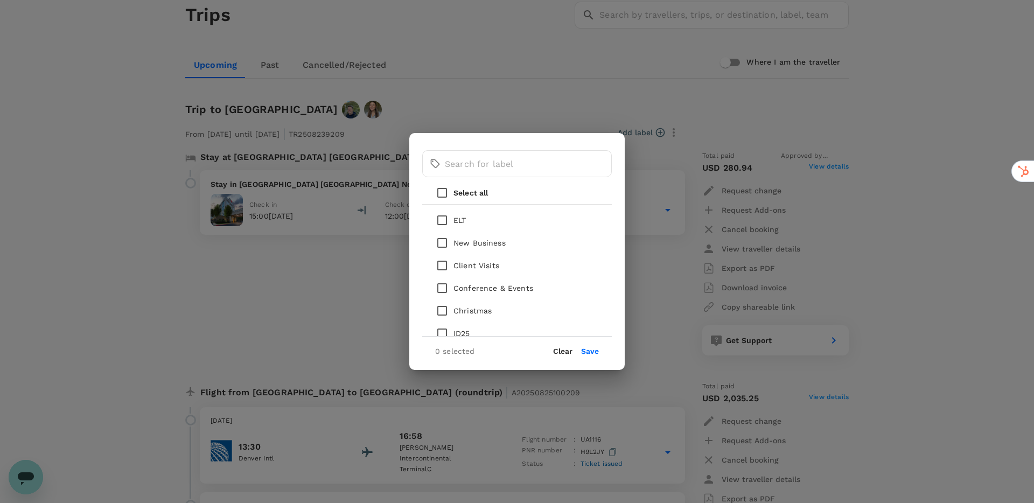
click at [536, 102] on div "​ ​ Select all ELT New Business Client Visits Conference & Events Christmas ID2…" at bounding box center [517, 251] width 1034 height 503
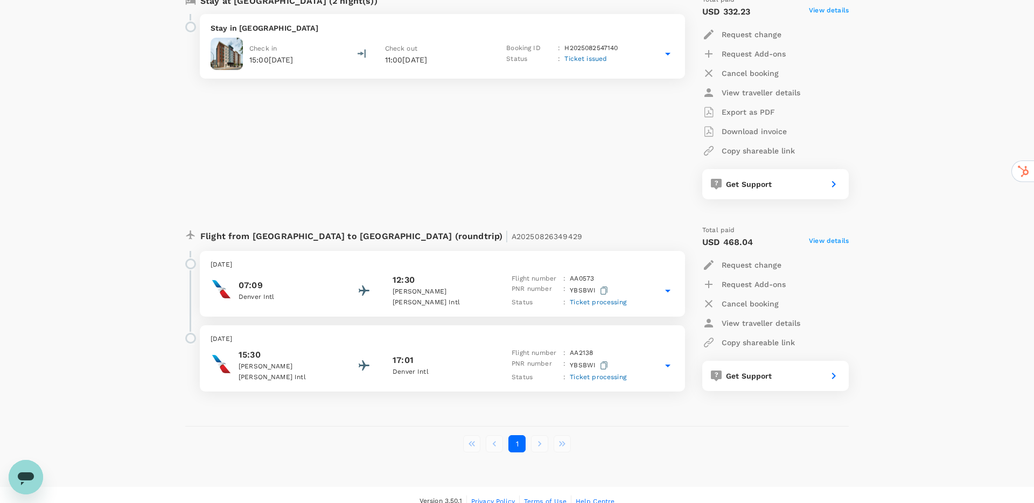
scroll to position [976, 0]
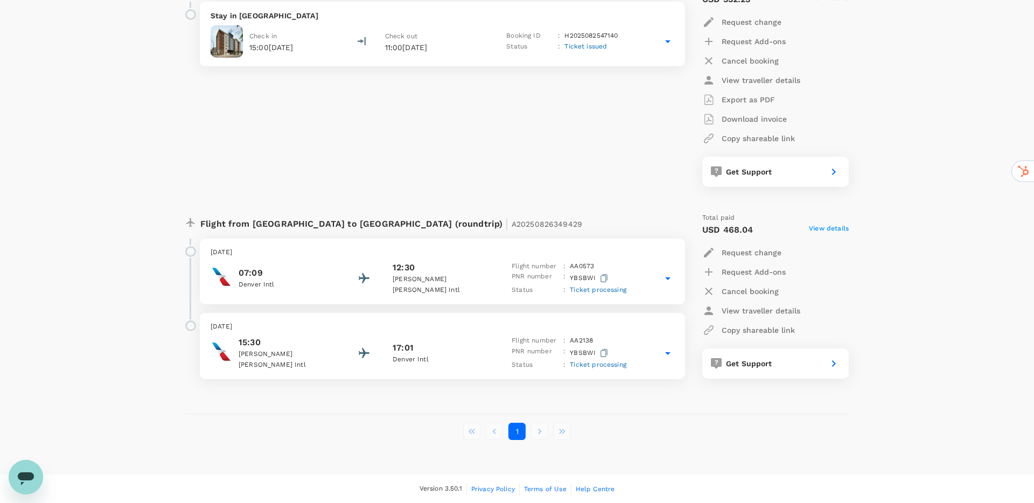
click at [638, 140] on div "Stay at Hampton Inn & Suites Greensboro Downtown (2 night(s)) Stay in Hampton I…" at bounding box center [429, 85] width 504 height 222
click at [669, 352] on icon at bounding box center [667, 353] width 5 height 3
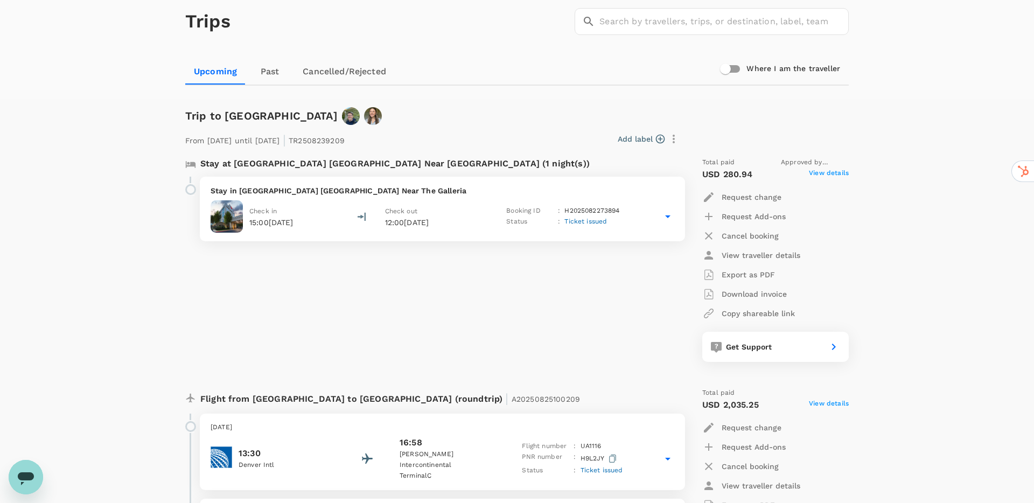
scroll to position [0, 0]
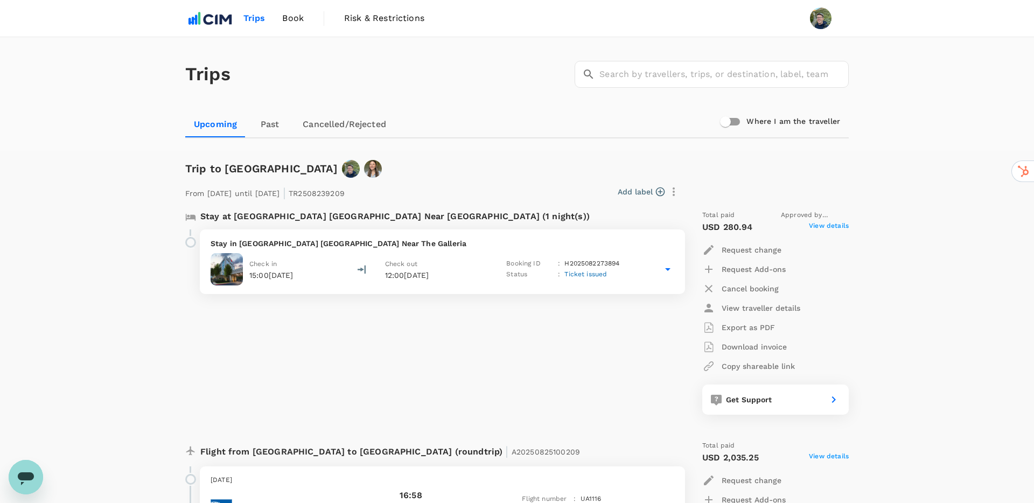
click at [938, 85] on div "Trips ​ ​ Upcoming Past Cancelled/Rejected Where I am the traveller" at bounding box center [517, 94] width 1034 height 114
click at [530, 59] on div "Trips ​ ​" at bounding box center [515, 72] width 668 height 79
click at [422, 75] on div "Trips ​ ​" at bounding box center [515, 72] width 668 height 79
